Goal: Information Seeking & Learning: Learn about a topic

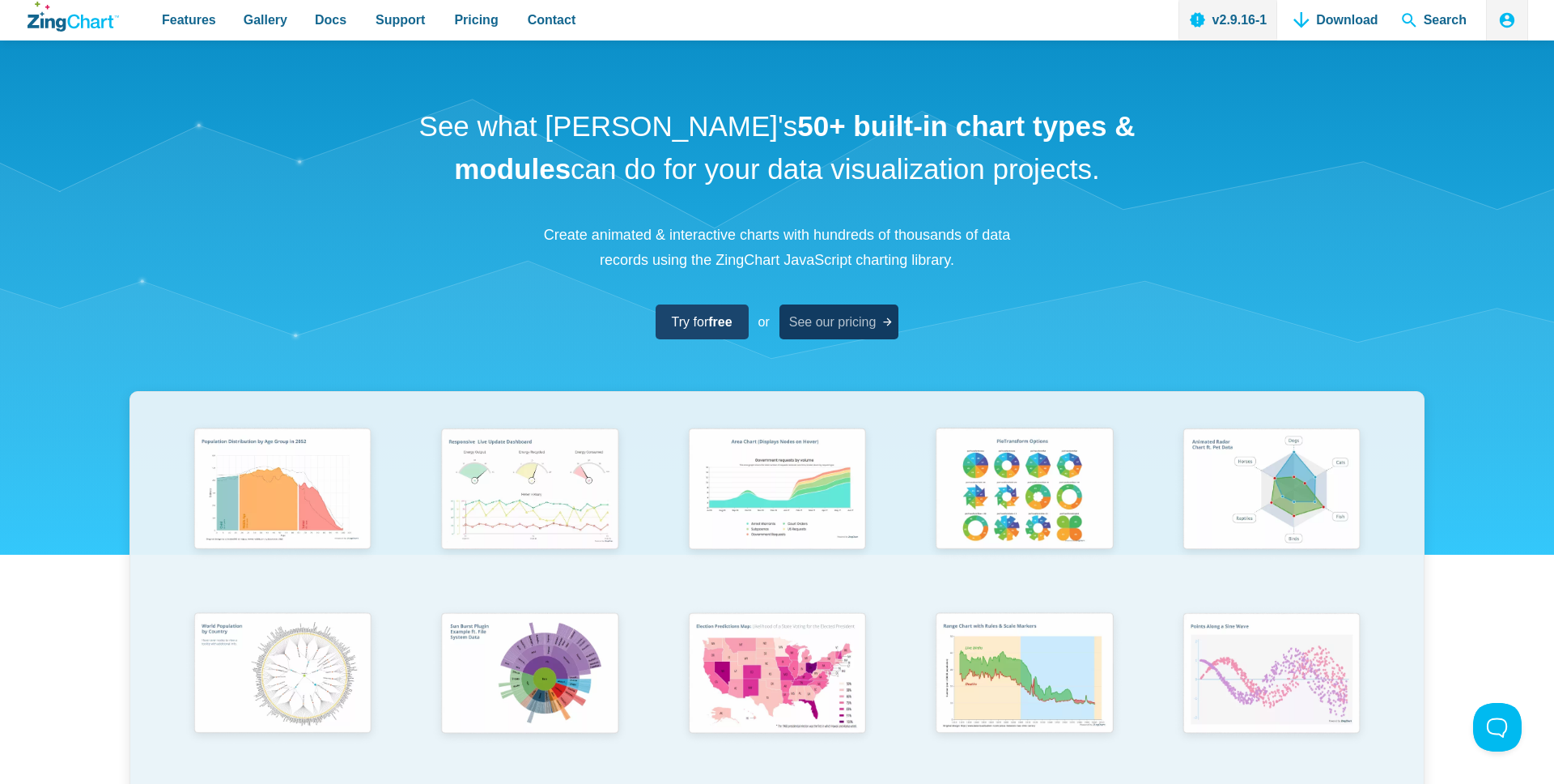
click at [867, 318] on span "See our pricing" at bounding box center [832, 322] width 87 height 22
click at [540, 521] on img "App Content" at bounding box center [528, 490] width 204 height 146
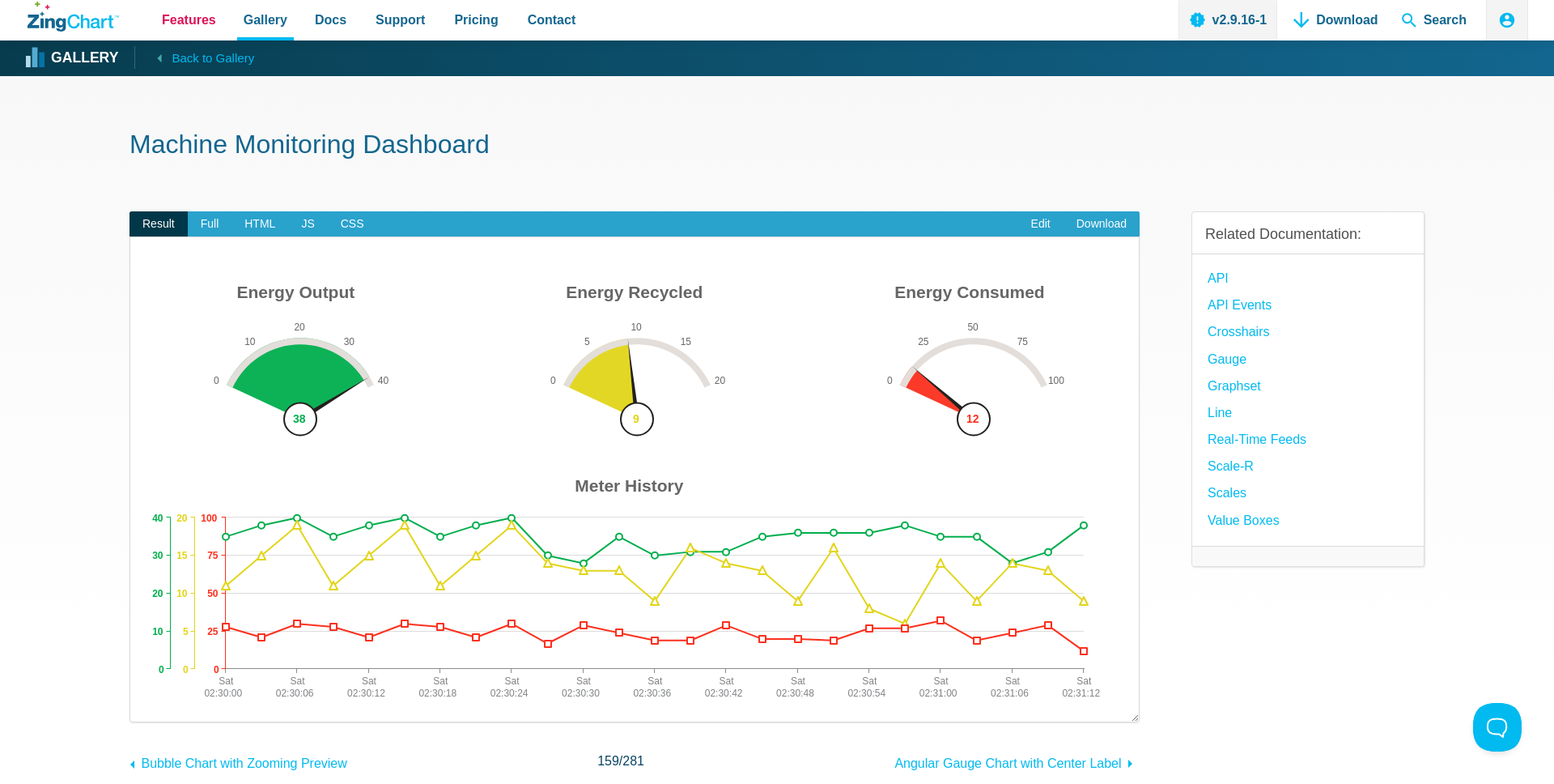
click at [178, 18] on span "Features" at bounding box center [189, 20] width 54 height 22
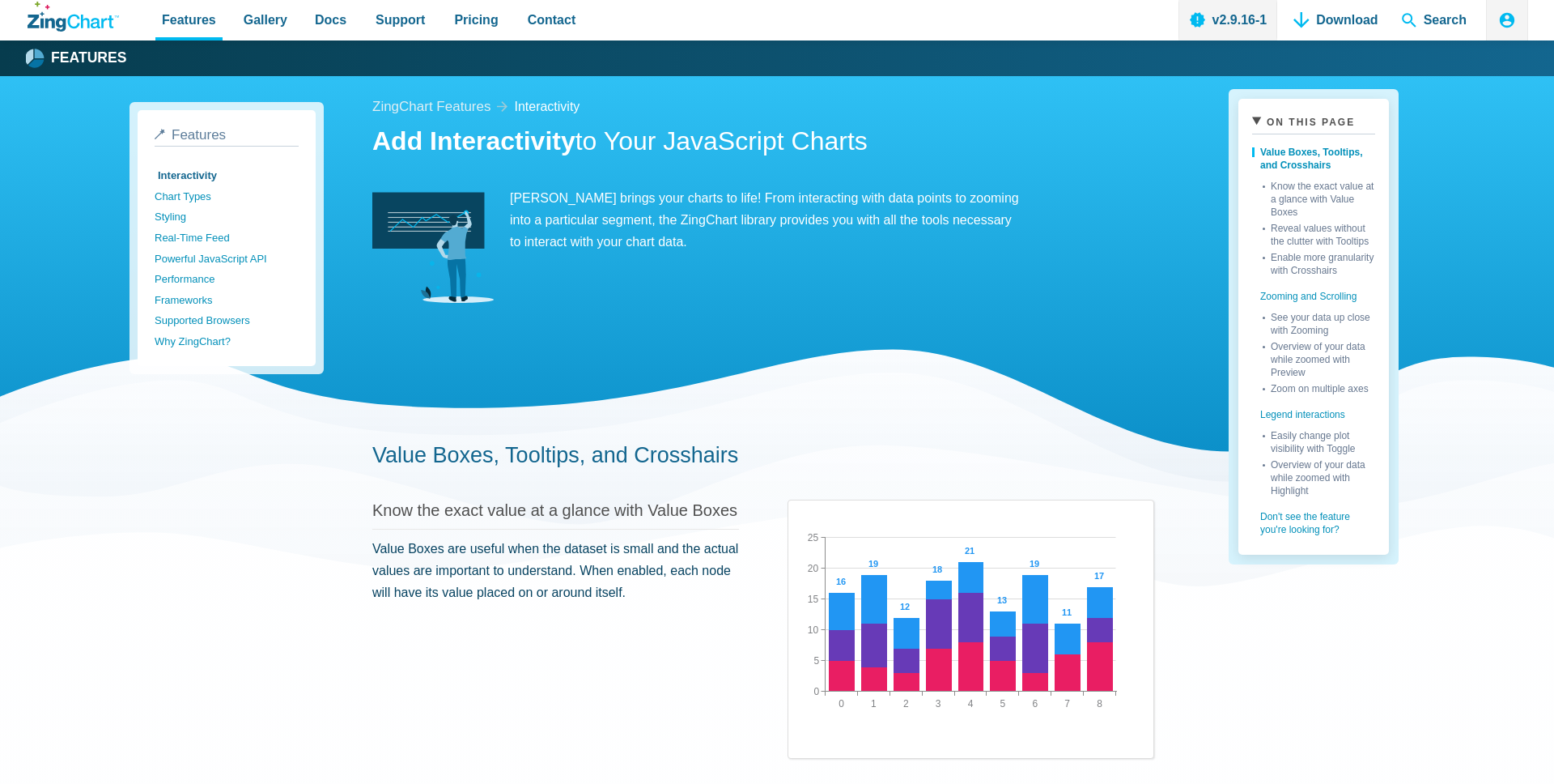
click at [66, 13] on icon "ZingChart Logo. Click to return to the homepage" at bounding box center [73, 17] width 91 height 30
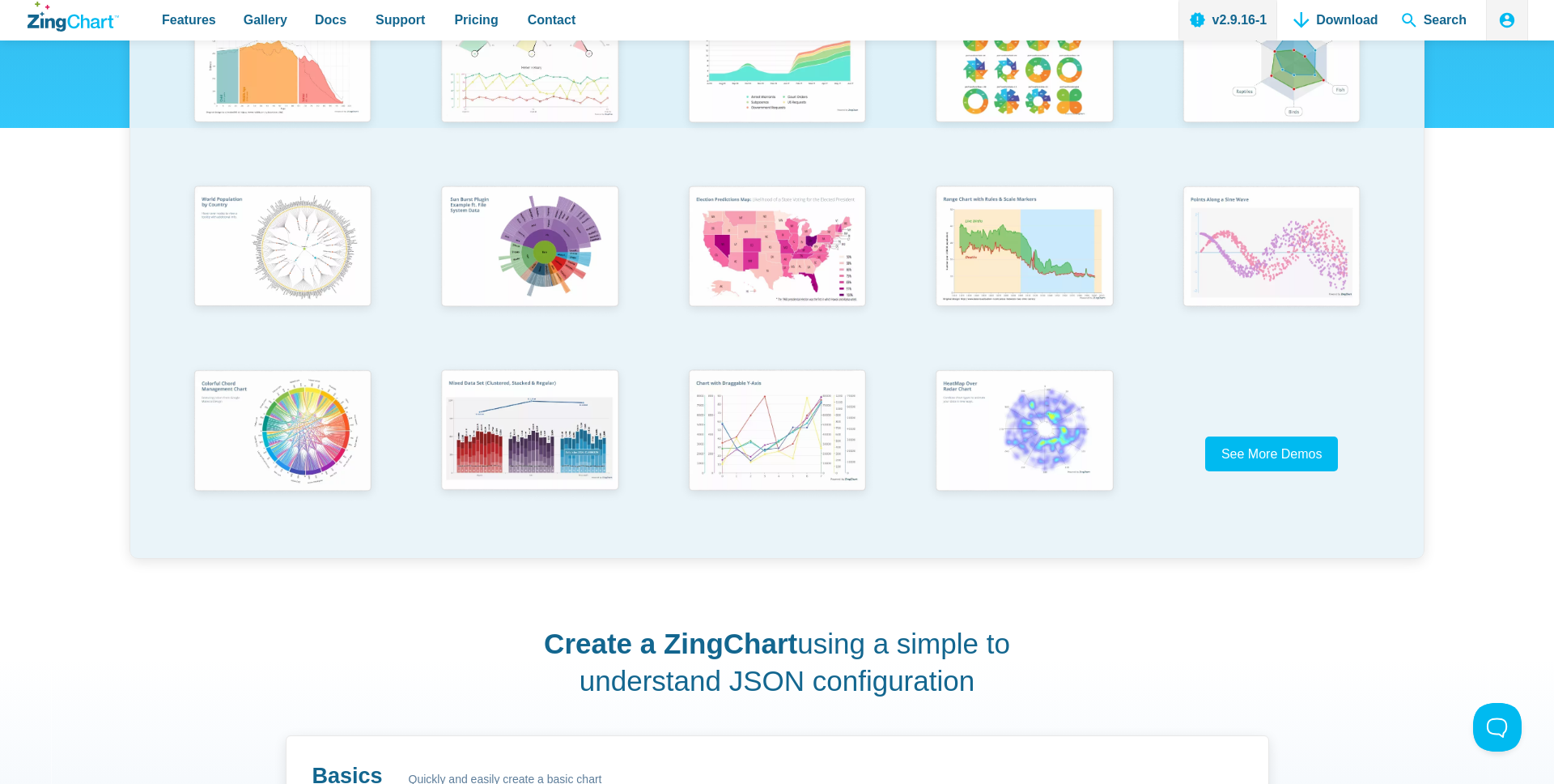
click at [345, 402] on img "App Content" at bounding box center [283, 433] width 198 height 142
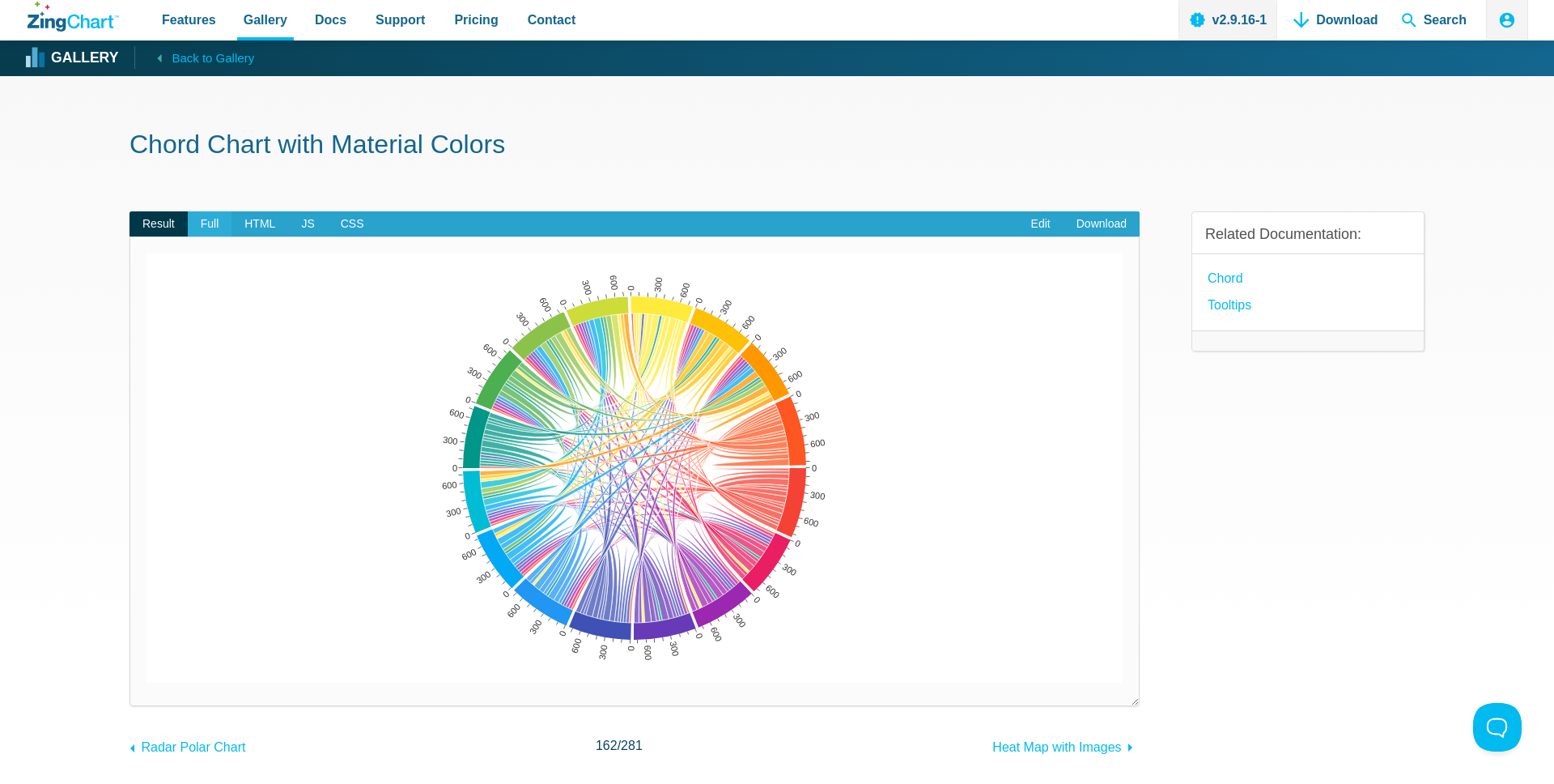
click at [202, 219] on span "Full" at bounding box center [210, 224] width 45 height 26
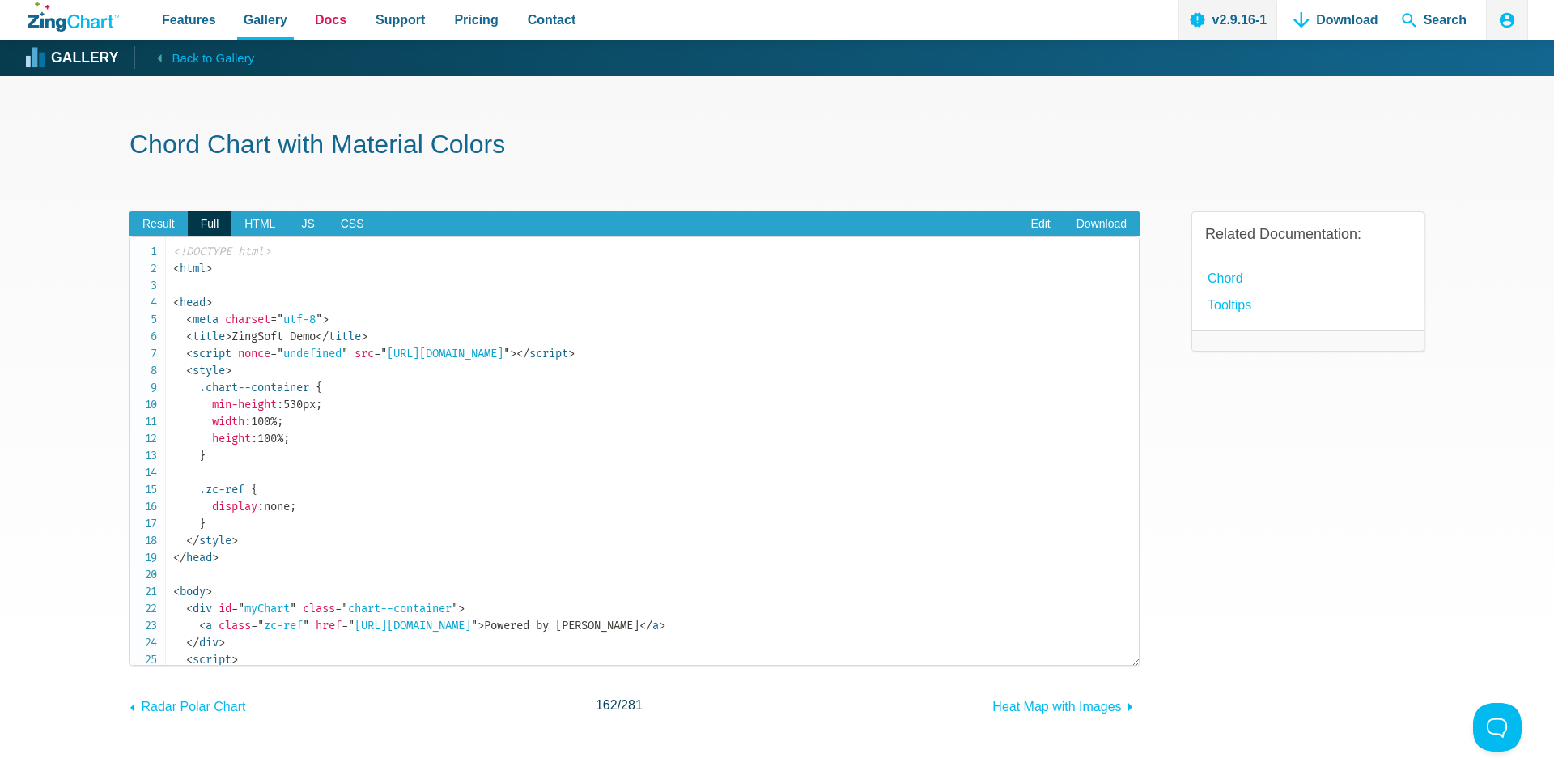
click at [332, 23] on span "Docs" at bounding box center [331, 20] width 32 height 22
